Goal: Transaction & Acquisition: Purchase product/service

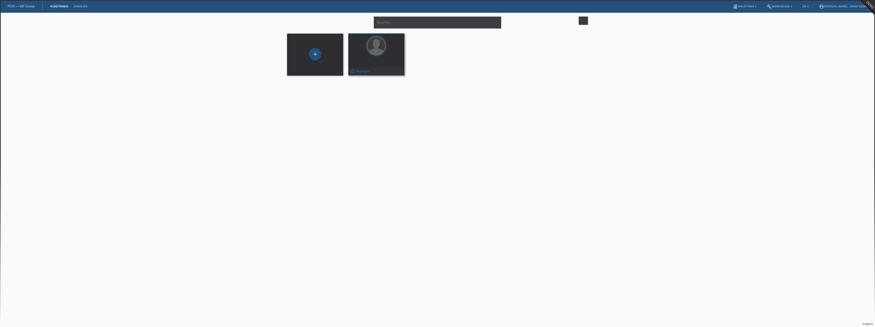
click at [366, 54] on div at bounding box center [376, 46] width 48 height 19
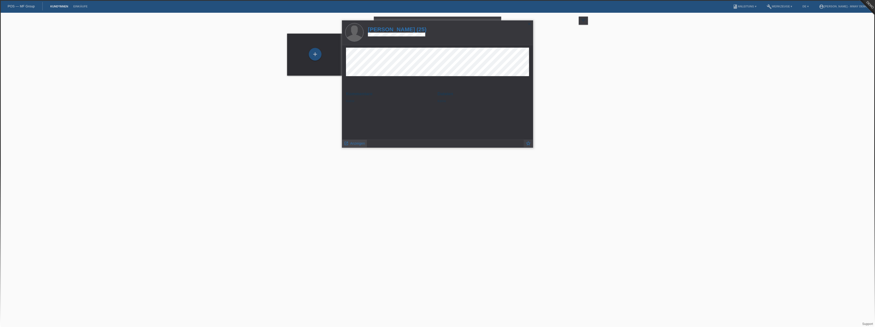
click at [359, 144] on span "Anzeigen" at bounding box center [357, 143] width 15 height 4
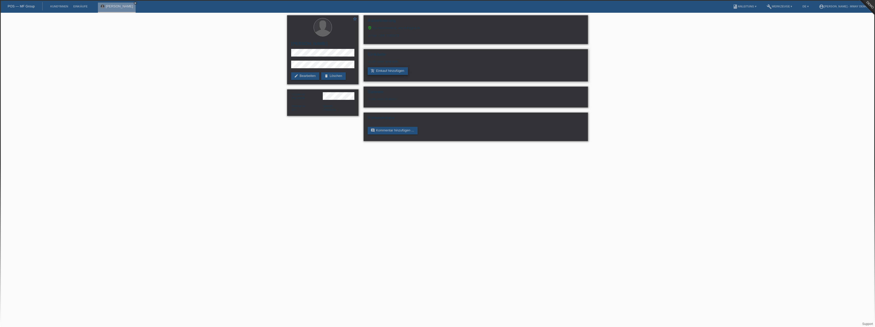
click at [389, 71] on link "add_shopping_cart Einkauf hinzufügen" at bounding box center [387, 71] width 40 height 8
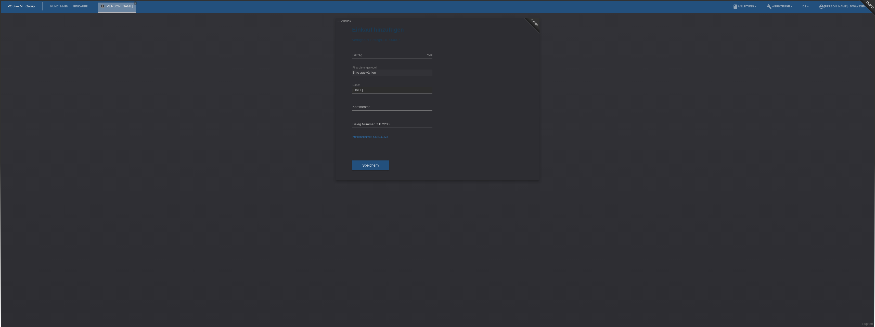
click at [378, 142] on input "text" at bounding box center [392, 142] width 80 height 6
type input "dfggssdfg"
click at [395, 125] on input "text" at bounding box center [392, 125] width 80 height 6
click at [213, 203] on div "← Zurück DEMO Einkauf hinzufügen Verfügbarer Betrag: CHF 6'000.00 error Betrag …" at bounding box center [437, 170] width 875 height 314
click at [837, 7] on link "account_circle Frank Giger - MWay Demo ▾" at bounding box center [844, 6] width 56 height 3
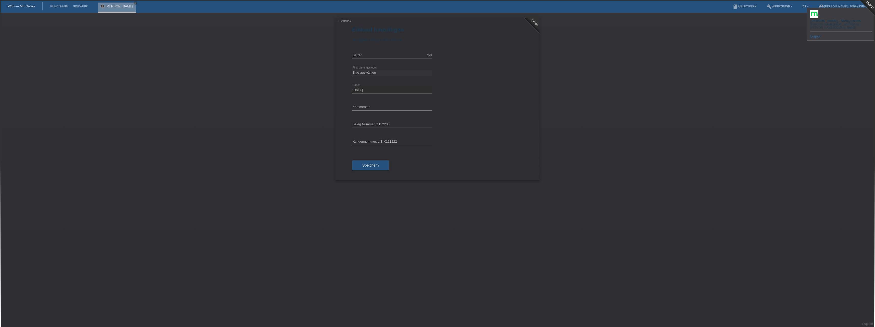
click at [814, 34] on link "Logout" at bounding box center [815, 36] width 10 height 4
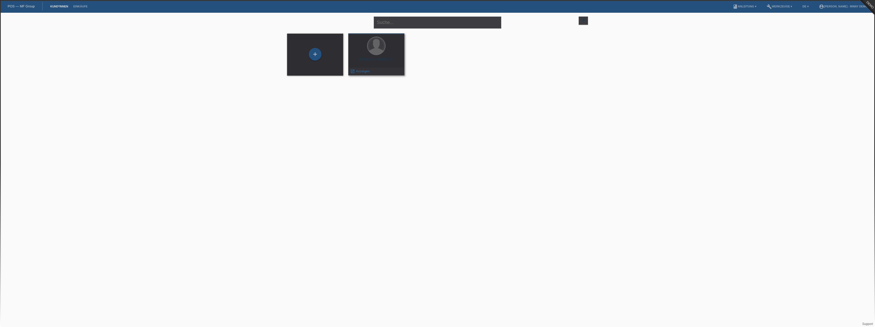
click at [376, 47] on div at bounding box center [376, 46] width 18 height 18
click at [366, 60] on div "Max Mustermann (25)" at bounding box center [376, 61] width 48 height 8
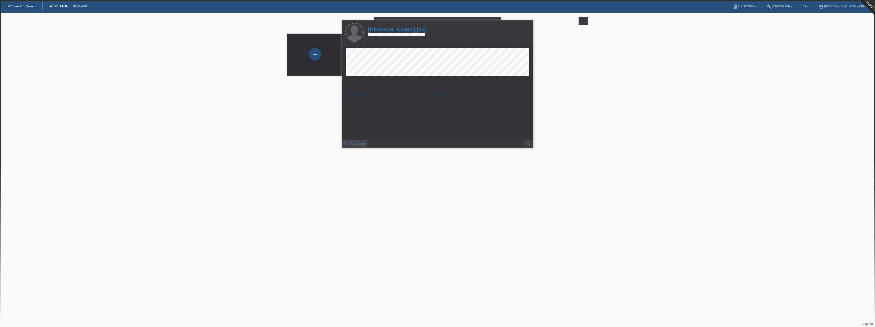
click at [352, 143] on span "Anzeigen" at bounding box center [357, 143] width 15 height 4
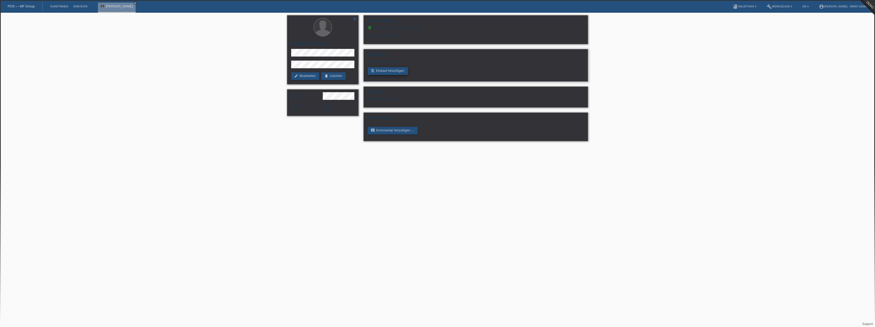
click at [386, 72] on link "add_shopping_cart Einkauf hinzufügen" at bounding box center [387, 71] width 40 height 8
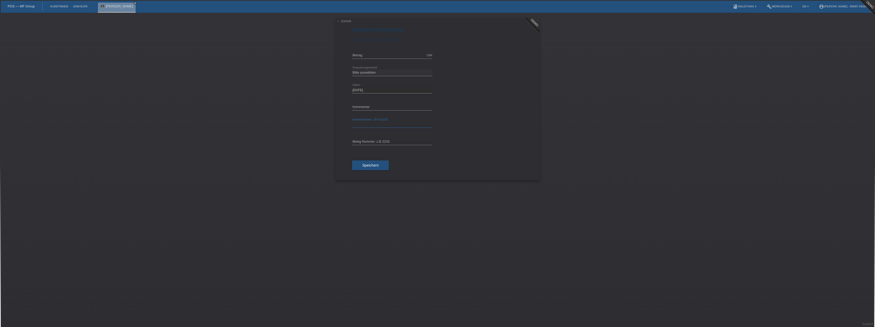
click at [374, 123] on input "text" at bounding box center [392, 125] width 80 height 6
type input "k334234"
click at [375, 139] on input "text" at bounding box center [392, 142] width 80 height 6
type input "sdafasdfdsaf"
click at [291, 118] on div "← Zurück DEMO Einkauf hinzufügen Verfügbarer Betrag: CHF 6'000.00 error Betrag …" at bounding box center [437, 170] width 875 height 314
